Goal: Obtain resource: Download file/media

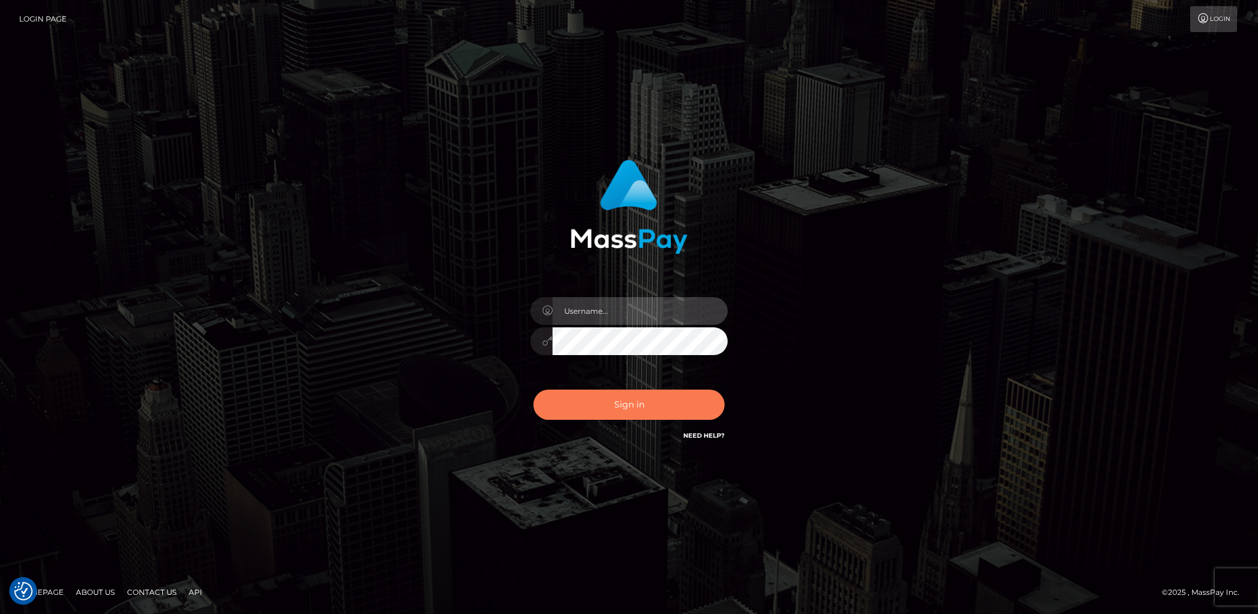
type input "hengland"
click at [705, 397] on button "Sign in" at bounding box center [628, 405] width 191 height 30
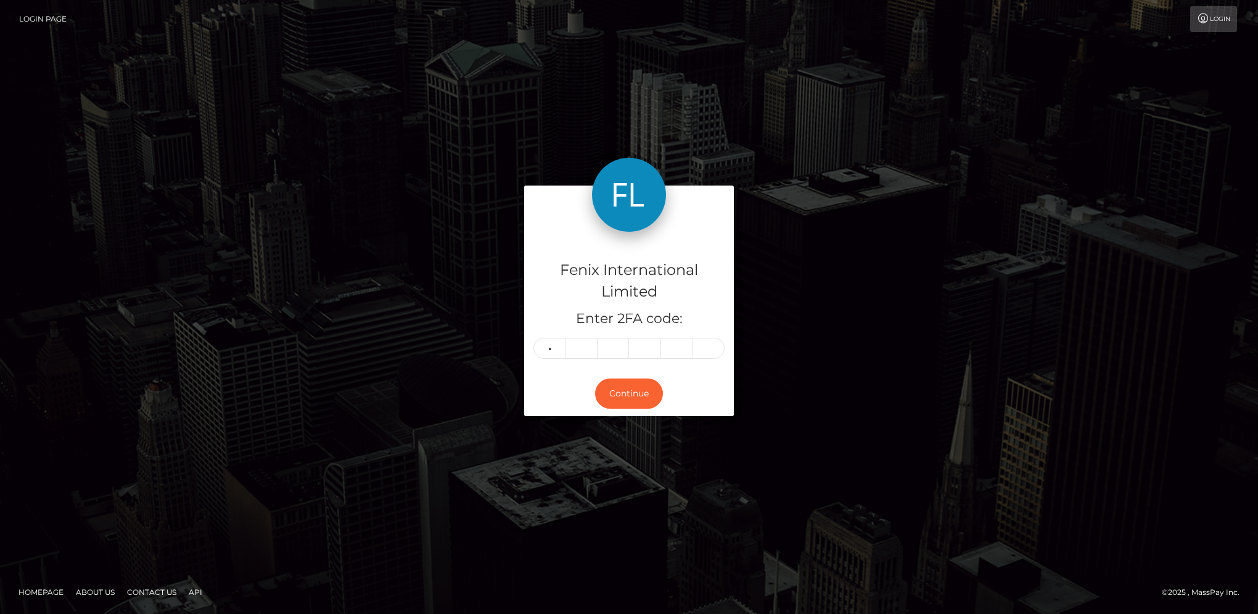
type input "1"
type input "5"
type input "3"
type input "8"
type input "9"
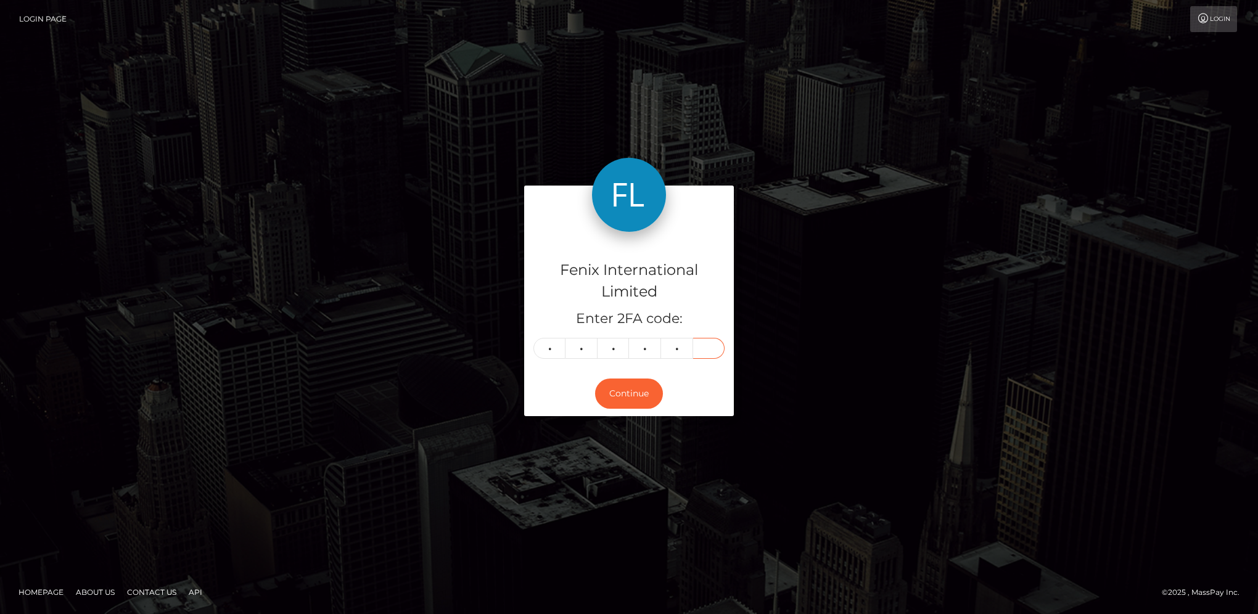
type input "2"
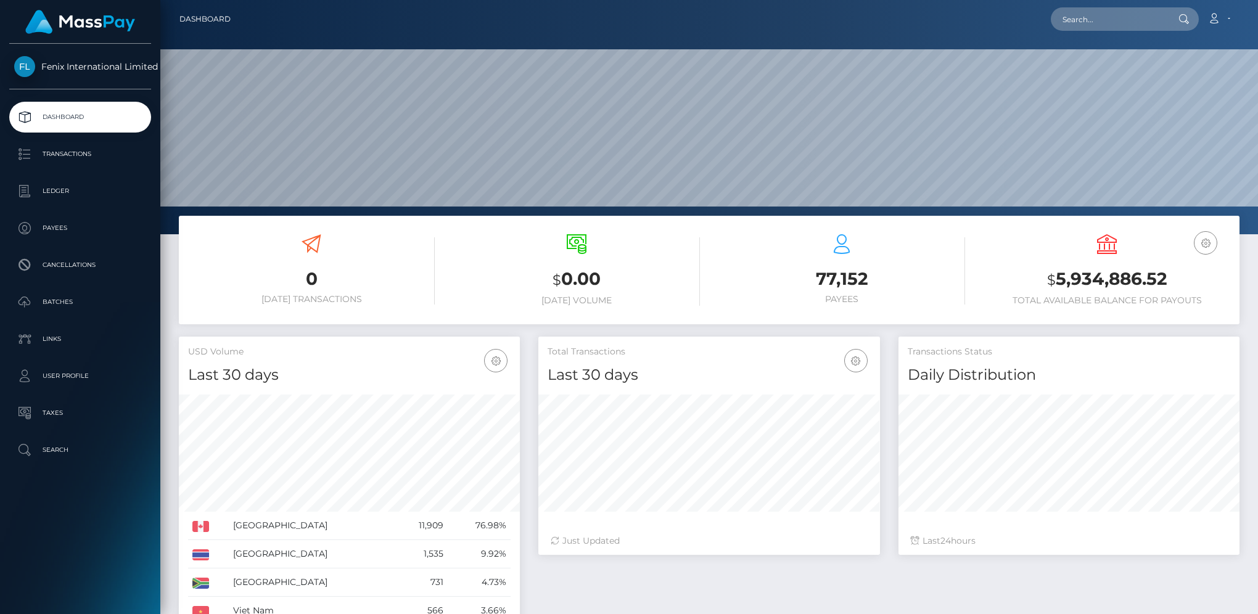
scroll to position [218, 340]
click at [64, 316] on link "Batches" at bounding box center [80, 302] width 142 height 31
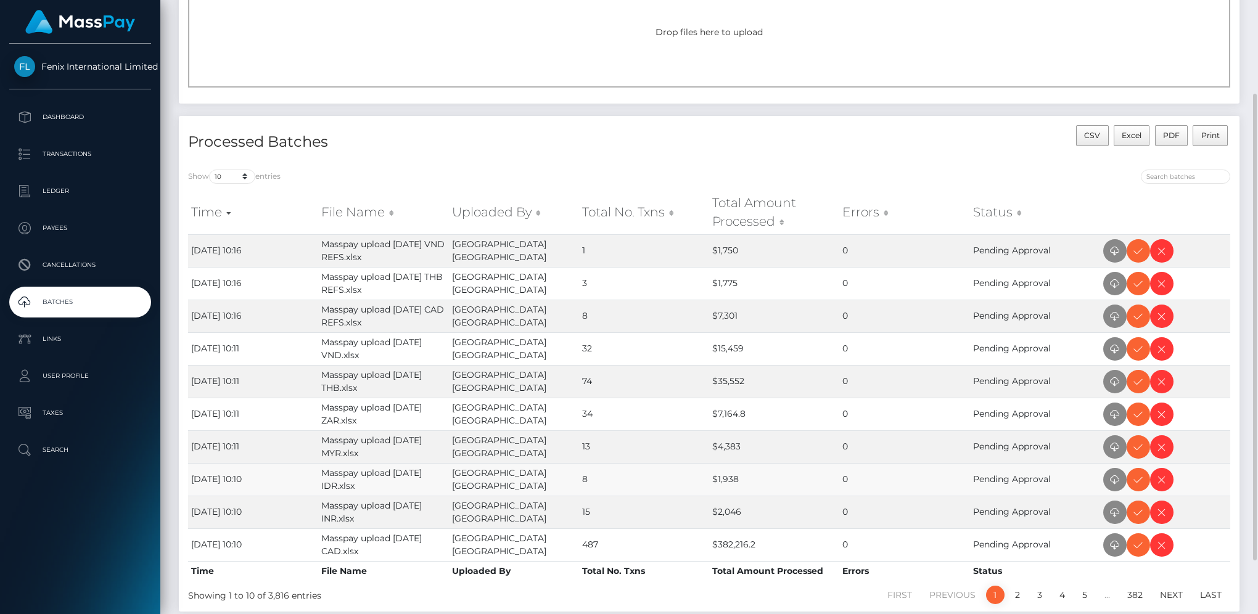
scroll to position [185, 0]
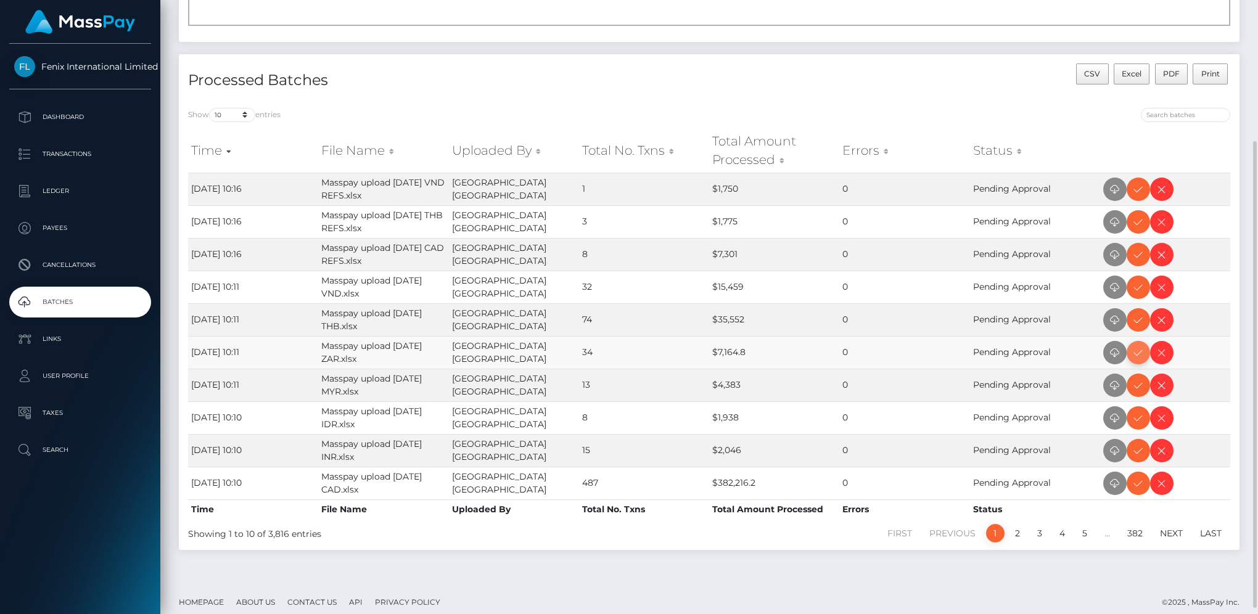
click at [1135, 350] on icon at bounding box center [1138, 352] width 15 height 15
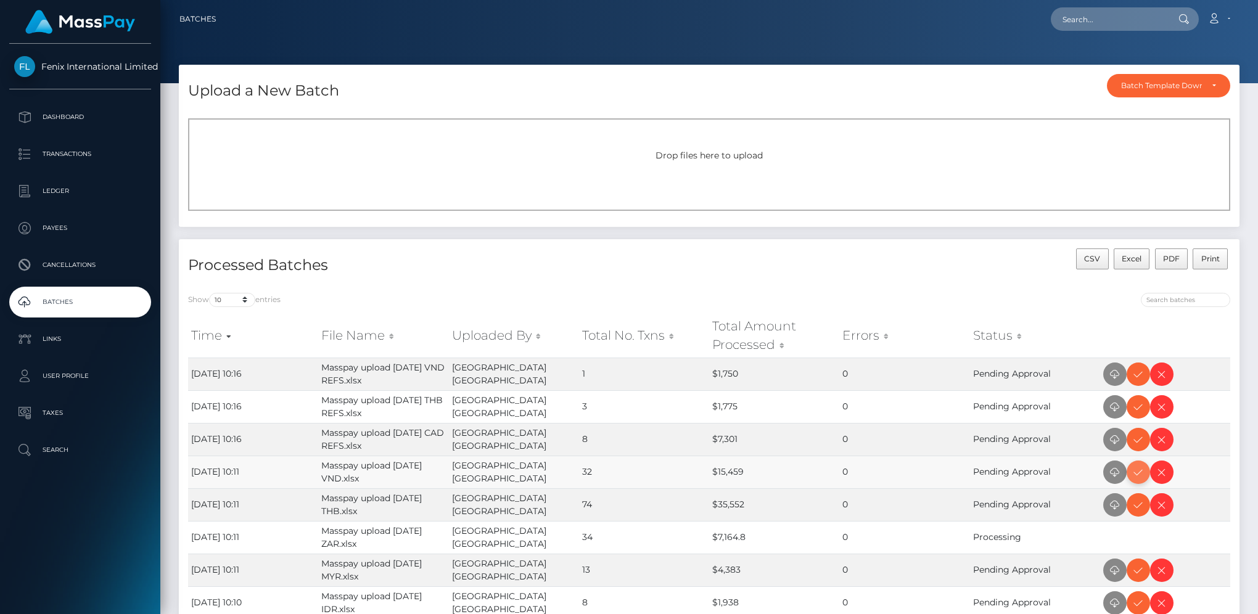
click at [1137, 469] on icon at bounding box center [1138, 472] width 15 height 15
click at [1137, 506] on icon at bounding box center [1138, 505] width 15 height 15
drag, startPoint x: 1138, startPoint y: 566, endPoint x: 1155, endPoint y: 550, distance: 24.0
click at [1138, 566] on icon at bounding box center [1138, 570] width 15 height 15
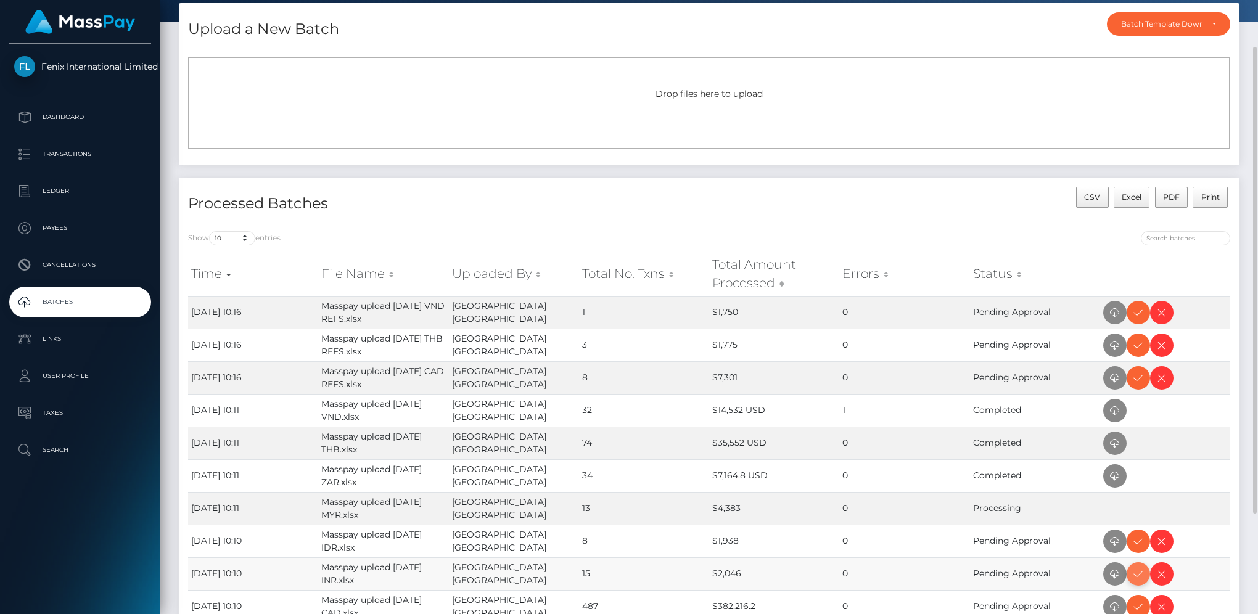
click at [1139, 572] on icon at bounding box center [1138, 574] width 15 height 15
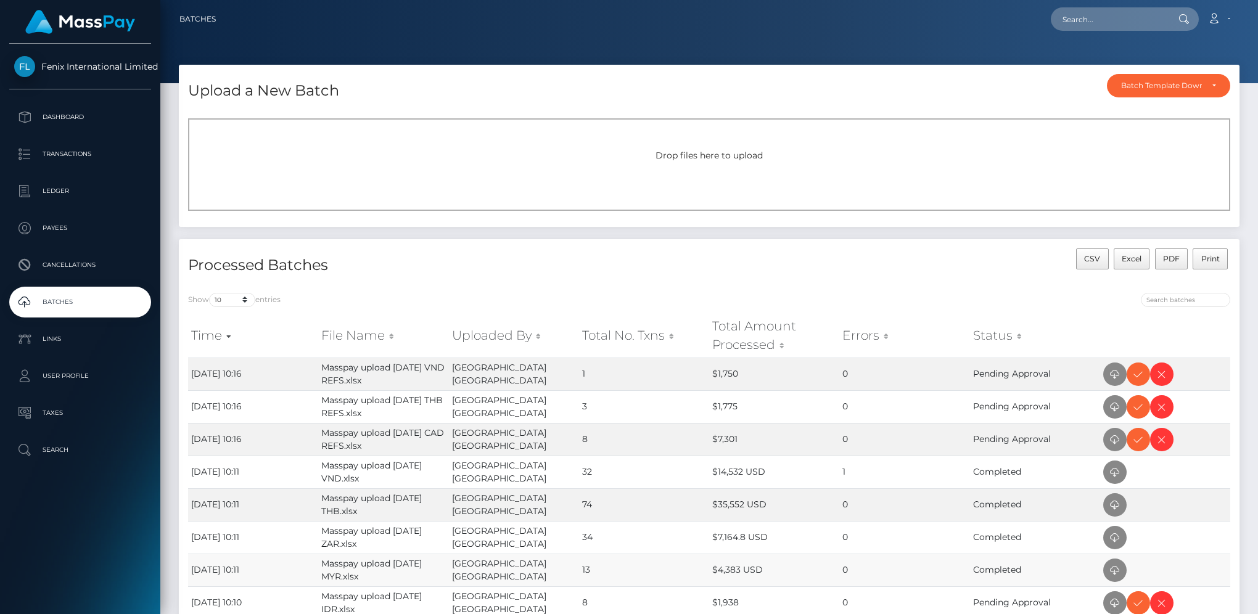
scroll to position [62, 0]
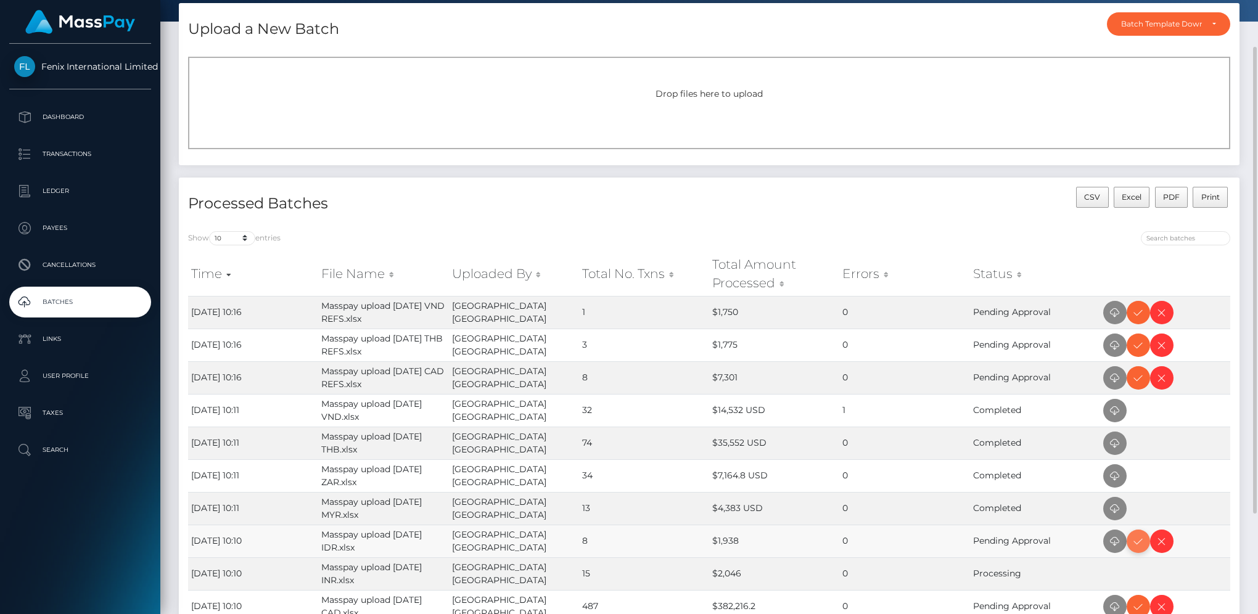
click at [1146, 545] on span at bounding box center [1137, 541] width 23 height 23
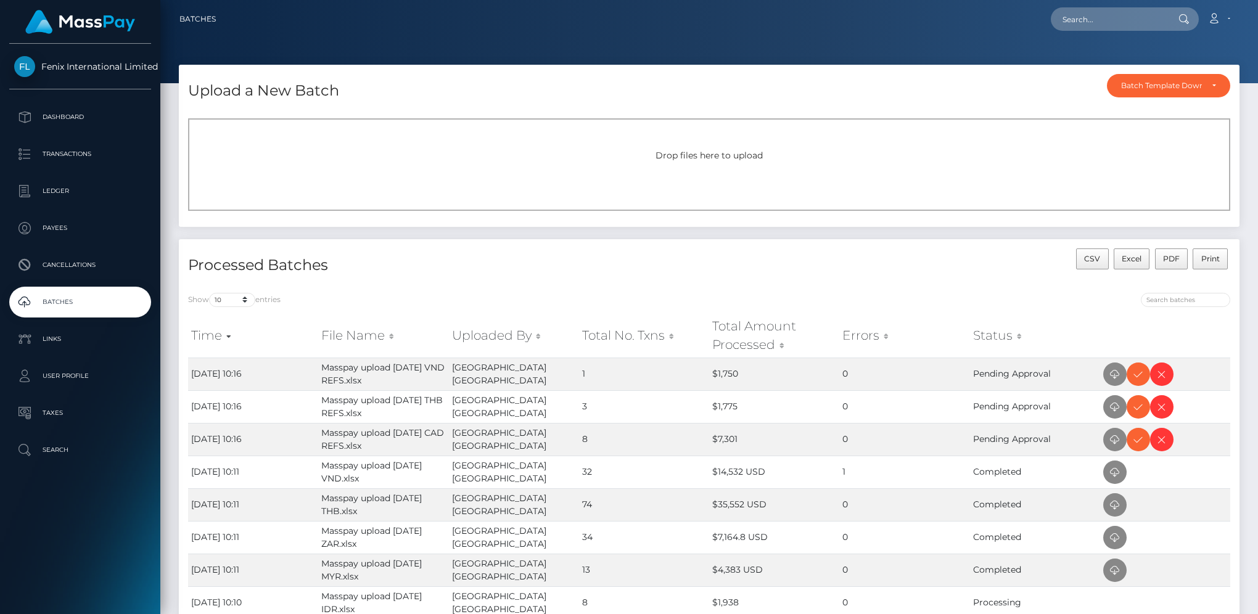
scroll to position [192, 0]
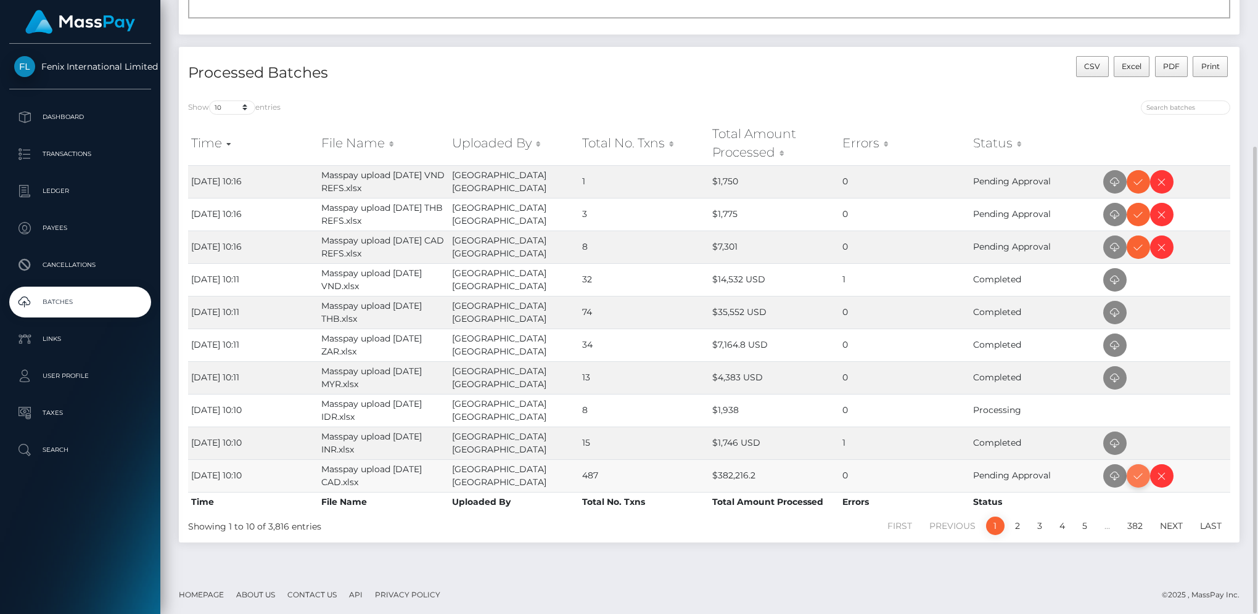
click at [1141, 477] on icon at bounding box center [1138, 476] width 15 height 15
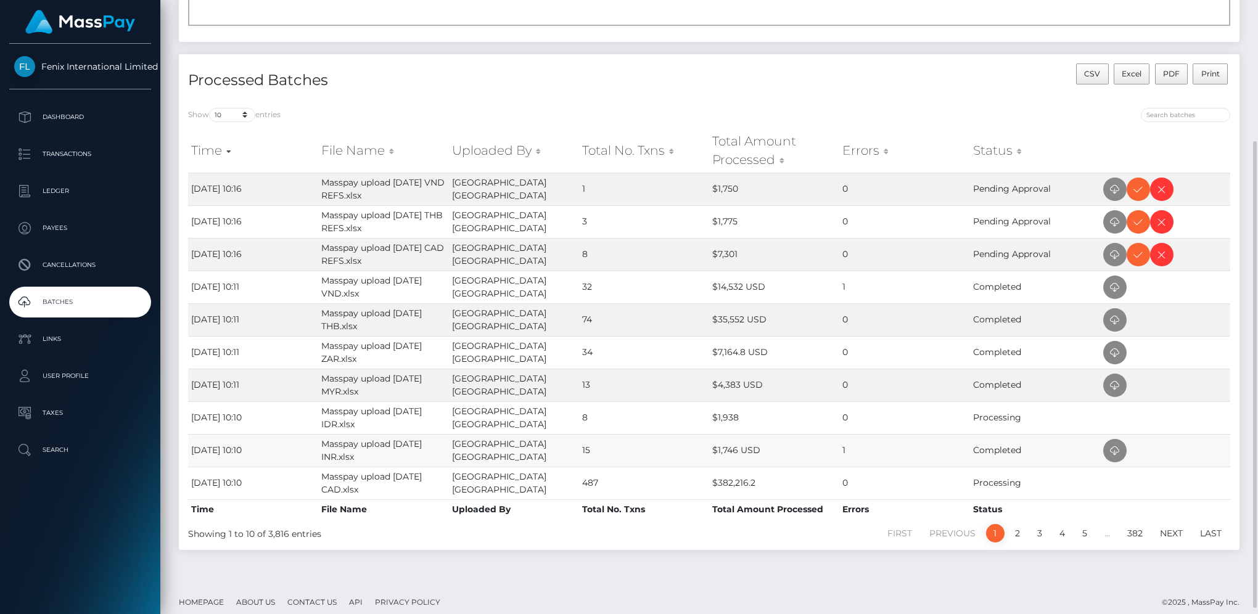
scroll to position [192, 0]
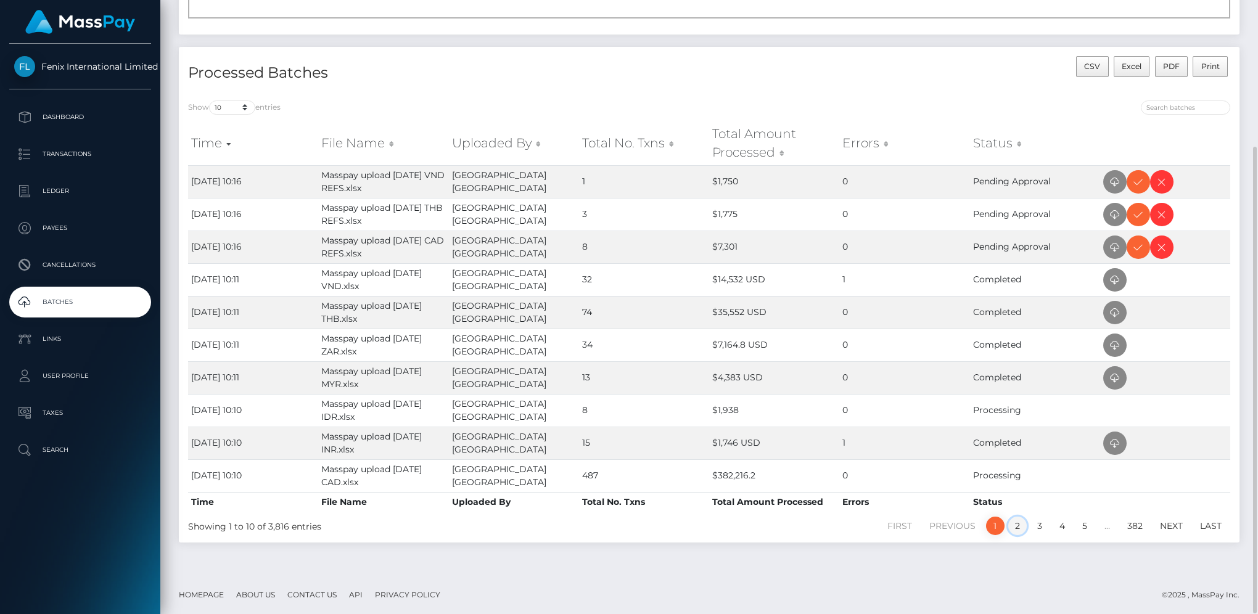
click at [1018, 526] on link "2" at bounding box center [1017, 526] width 18 height 18
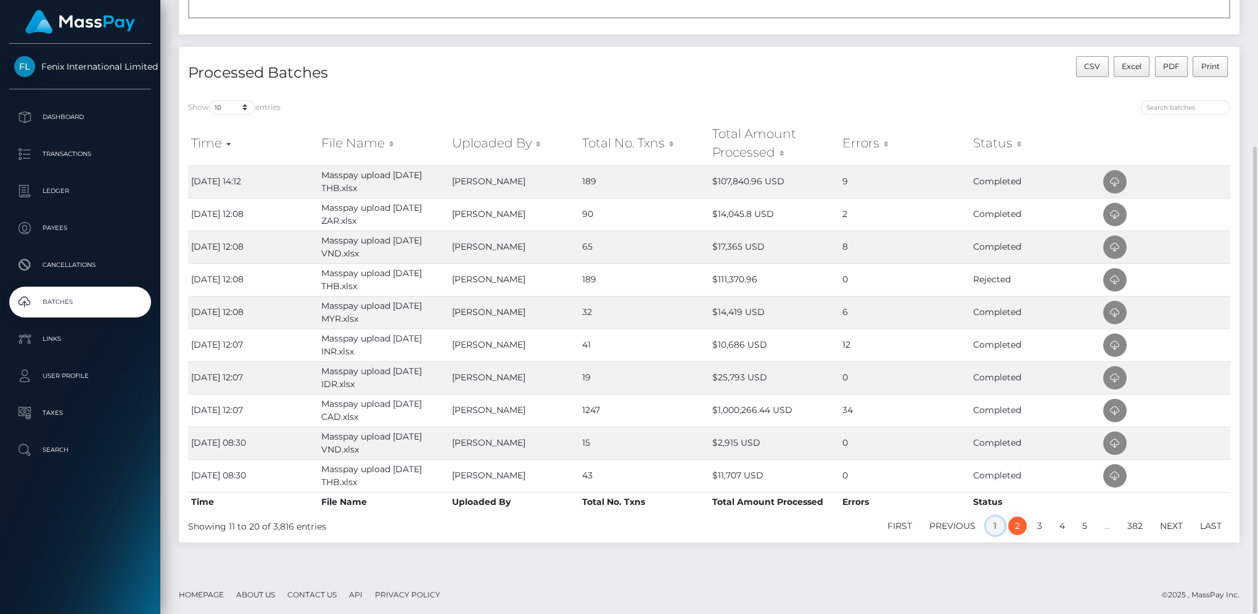
click at [994, 523] on link "1" at bounding box center [995, 526] width 18 height 18
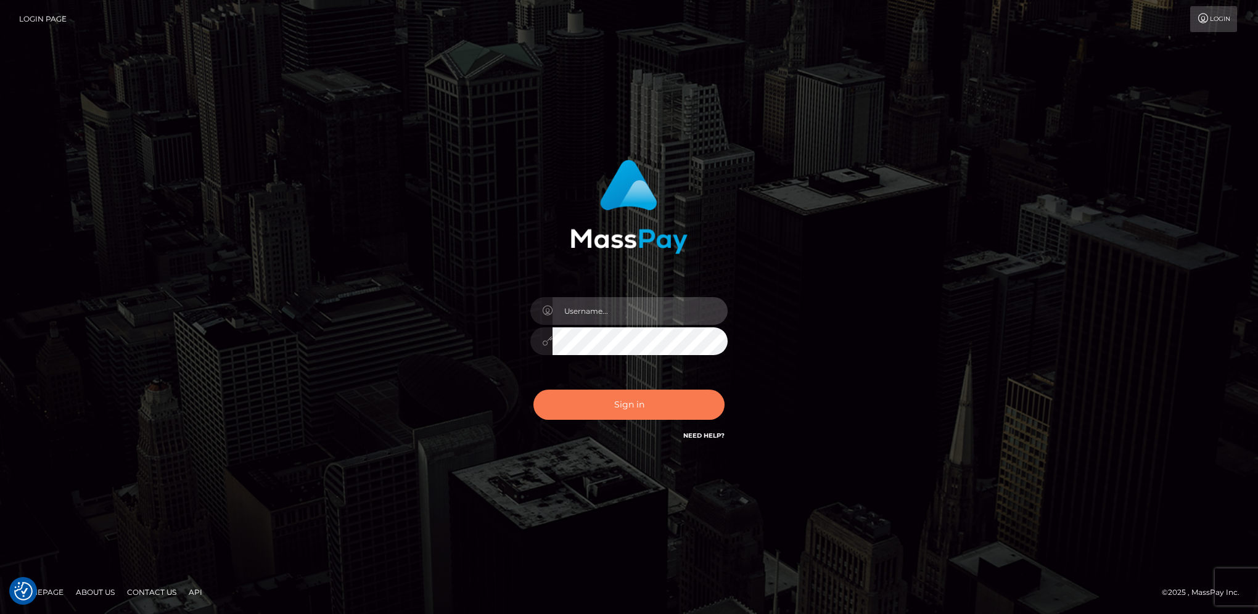
type input "hengland"
click at [670, 397] on button "Sign in" at bounding box center [628, 405] width 191 height 30
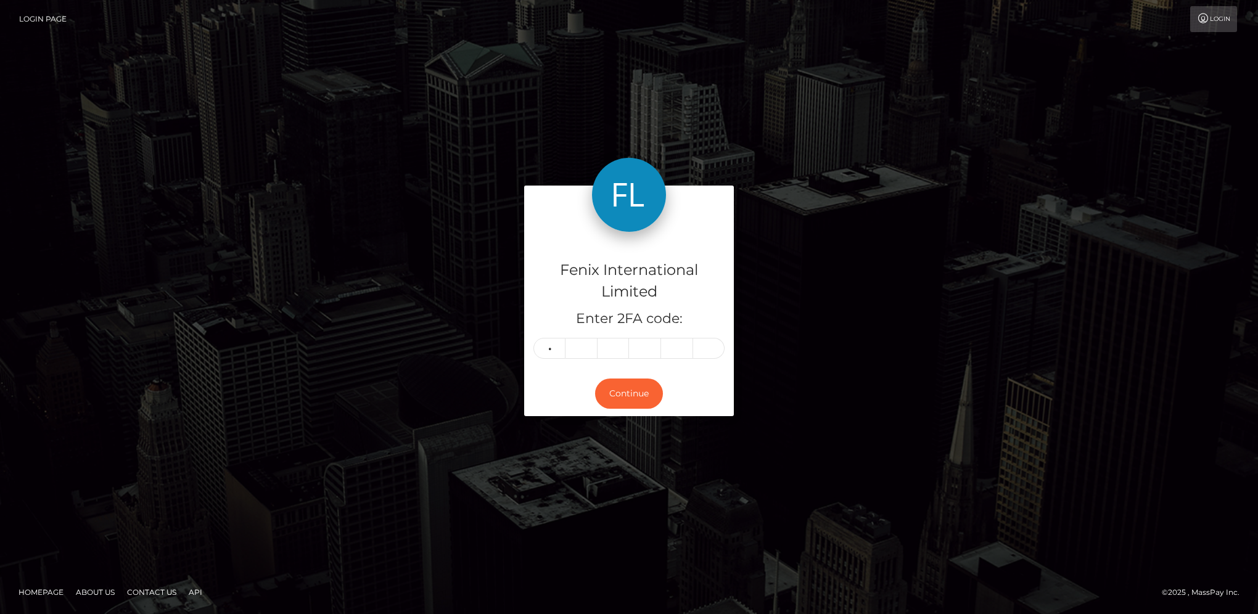
type input "7"
type input "4"
type input "1"
type input "9"
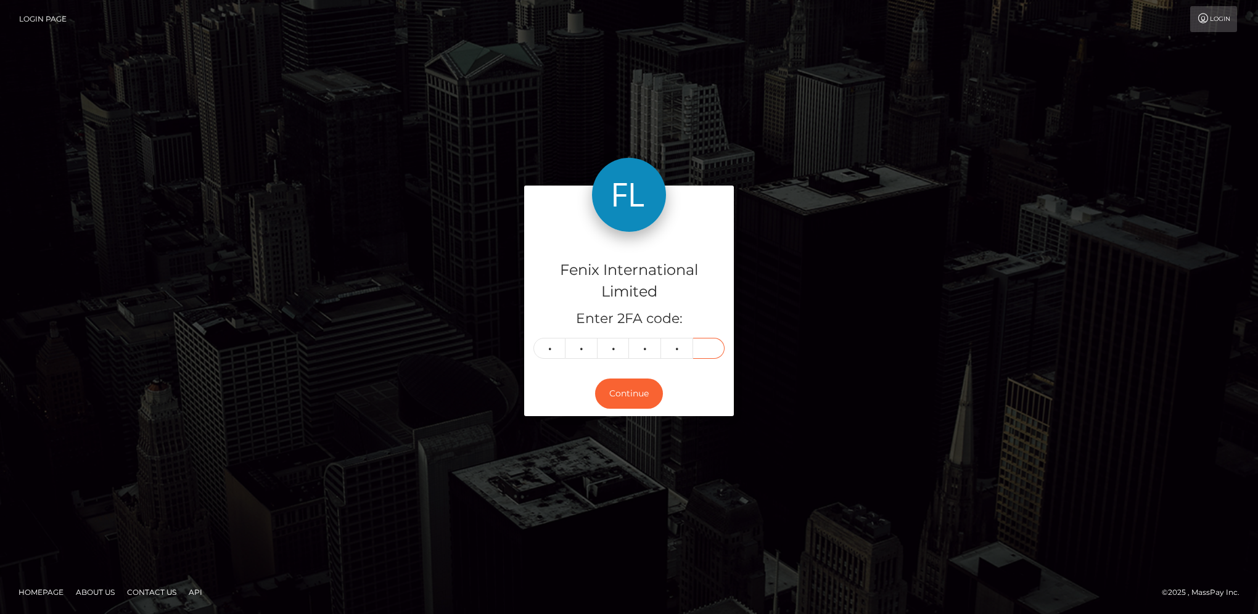
type input "8"
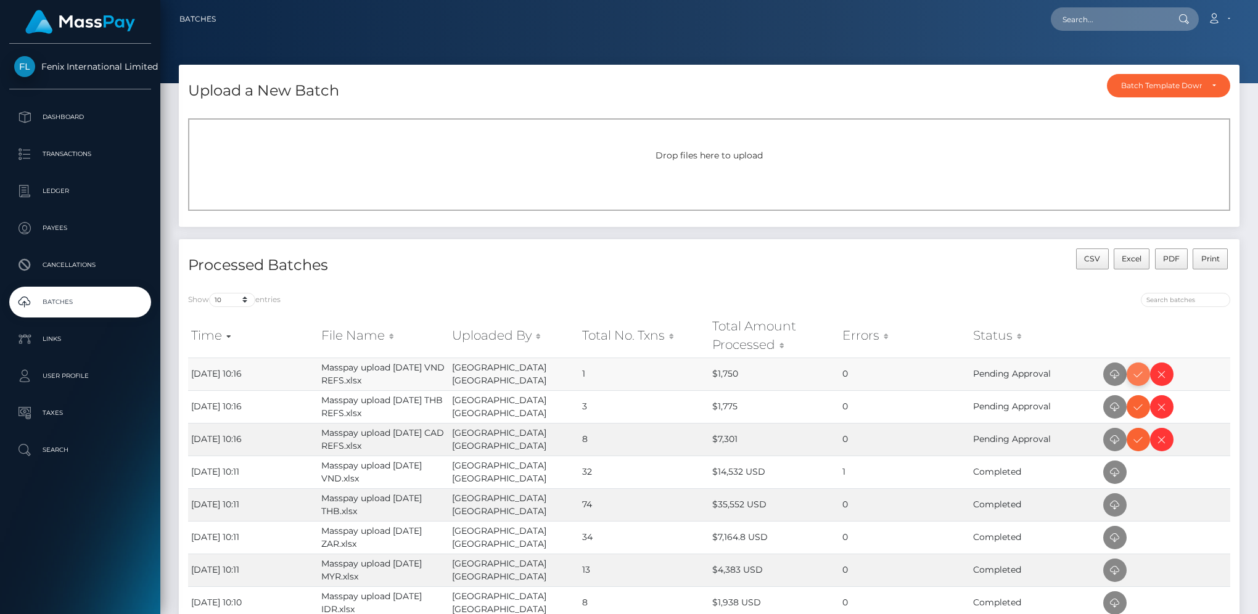
click at [1141, 377] on icon at bounding box center [1138, 374] width 15 height 15
click at [1139, 411] on icon at bounding box center [1138, 407] width 15 height 15
click at [1141, 434] on icon at bounding box center [1138, 439] width 15 height 15
